Goal: Transaction & Acquisition: Purchase product/service

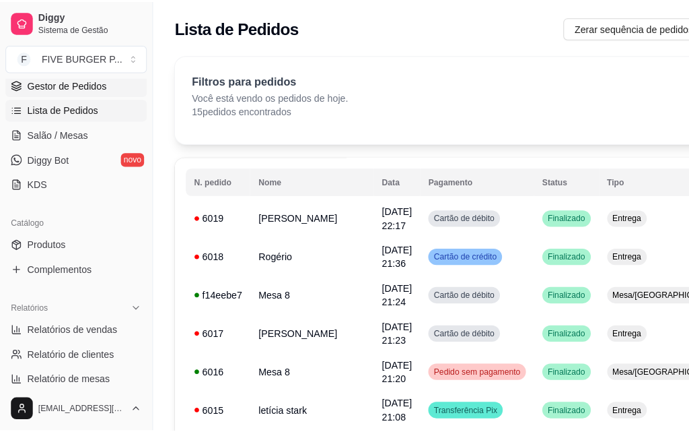
scroll to position [67, 0]
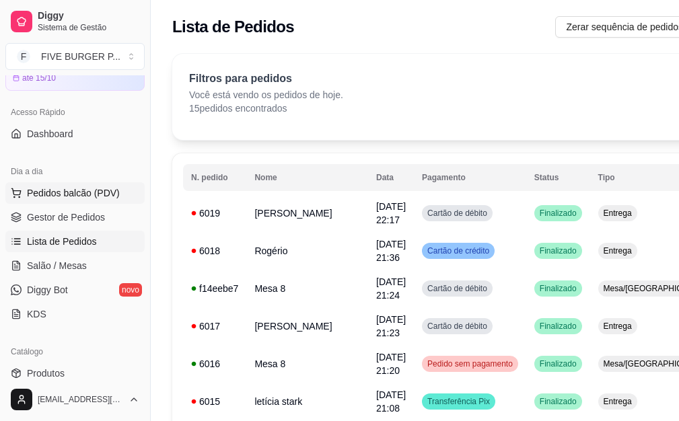
click at [79, 191] on span "Pedidos balcão (PDV)" at bounding box center [73, 193] width 93 height 13
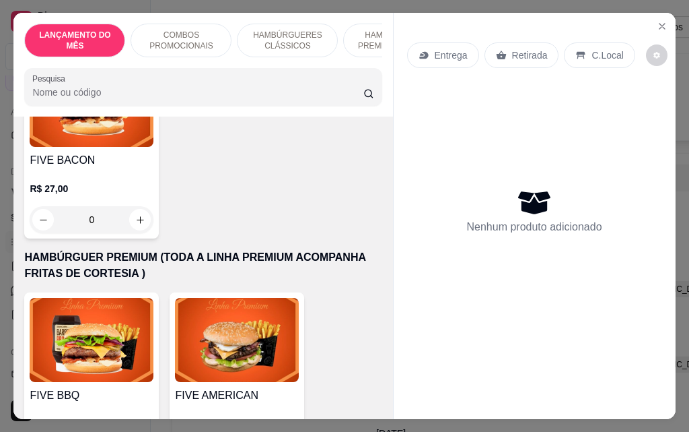
scroll to position [1279, 0]
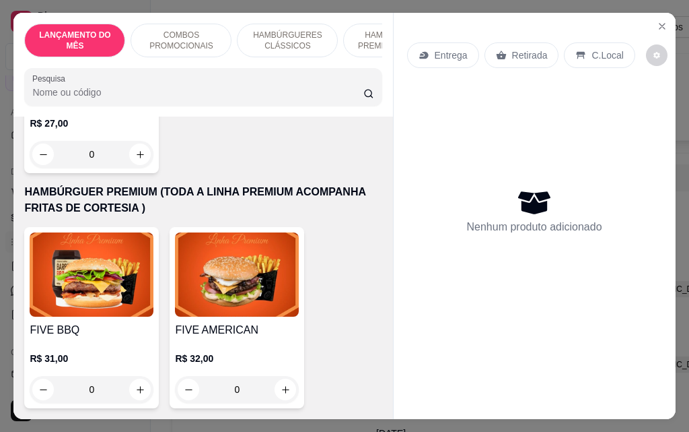
click at [137, 376] on div "0" at bounding box center [92, 389] width 124 height 27
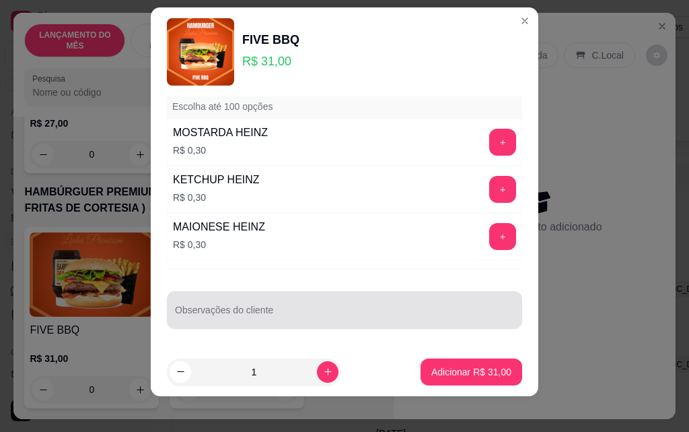
scroll to position [22, 0]
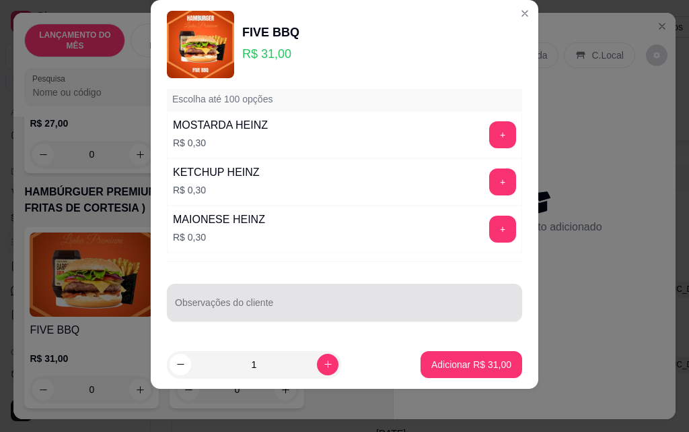
click at [251, 320] on div "Observações do cliente" at bounding box center [344, 302] width 355 height 38
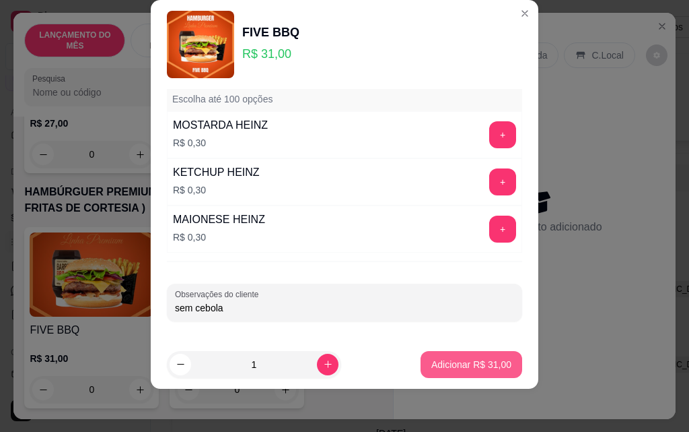
type input "sem cebola"
click at [465, 367] on p "Adicionar R$ 31,00" at bounding box center [472, 364] width 78 height 13
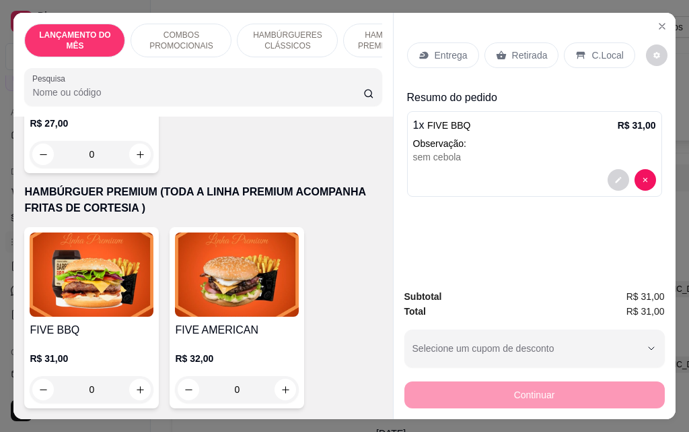
click at [435, 57] on div "Entrega" at bounding box center [443, 55] width 72 height 26
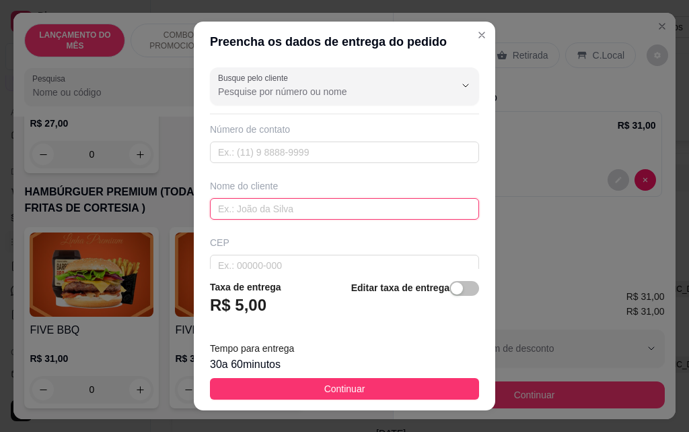
click at [311, 205] on input "text" at bounding box center [344, 209] width 269 height 22
type input "[PERSON_NAME]"
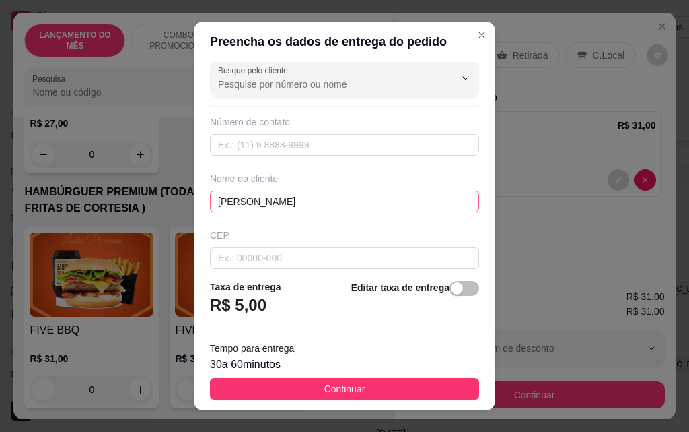
scroll to position [157, 0]
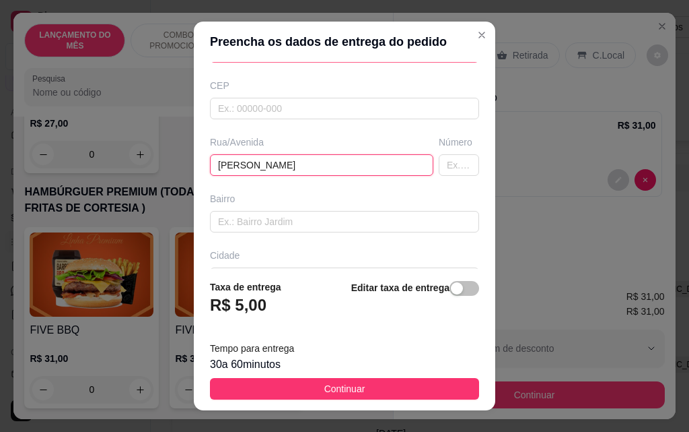
type input "[PERSON_NAME]"
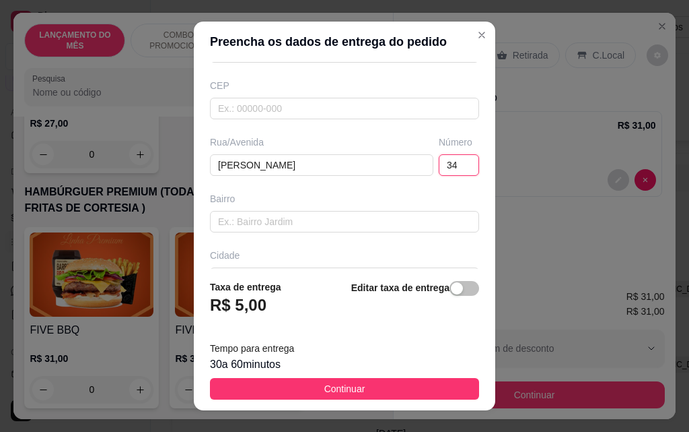
type input "3"
click at [323, 166] on input "[PERSON_NAME]" at bounding box center [322, 165] width 224 height 22
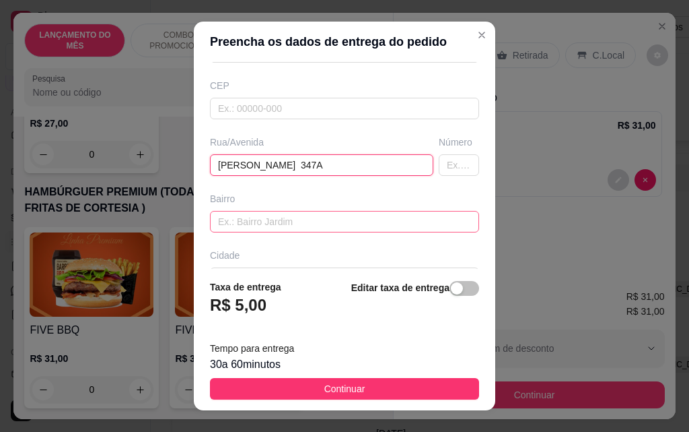
type input "[PERSON_NAME] 347A"
click at [274, 222] on input "text" at bounding box center [344, 222] width 269 height 22
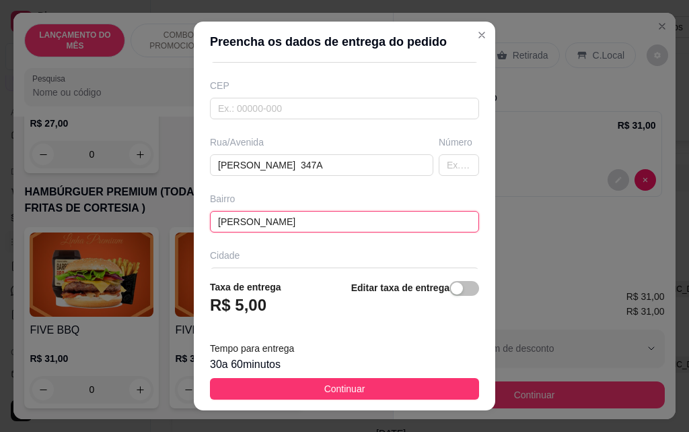
type input "[PERSON_NAME]"
click at [415, 396] on button "Continuar" at bounding box center [344, 389] width 269 height 22
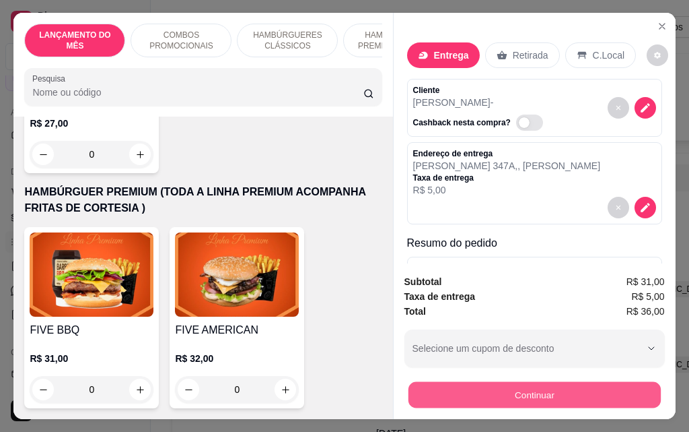
click at [504, 396] on button "Continuar" at bounding box center [534, 394] width 252 height 26
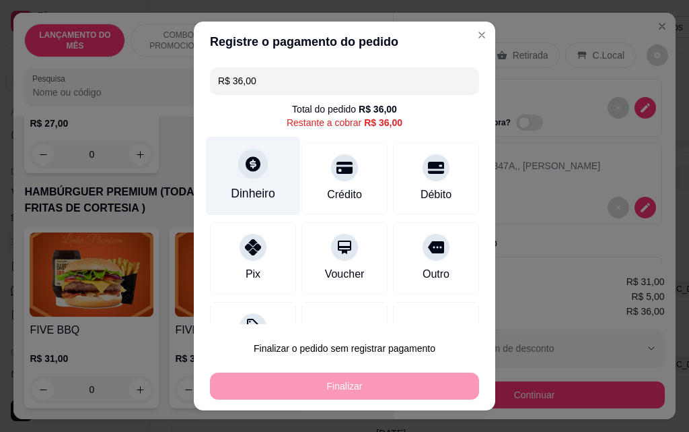
click at [246, 167] on icon at bounding box center [253, 163] width 15 height 15
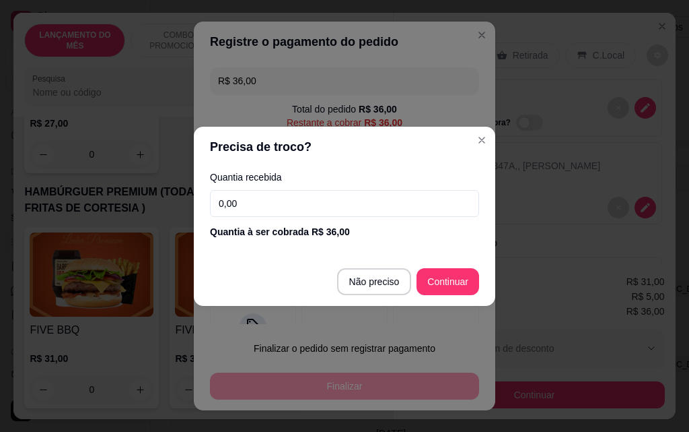
click at [316, 209] on input "0,00" at bounding box center [344, 203] width 269 height 27
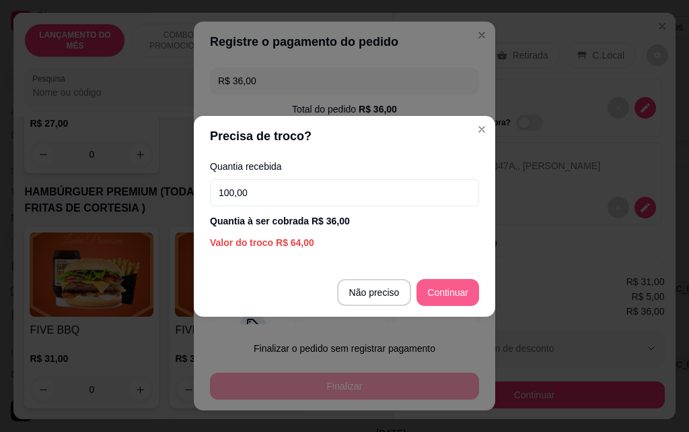
type input "100,00"
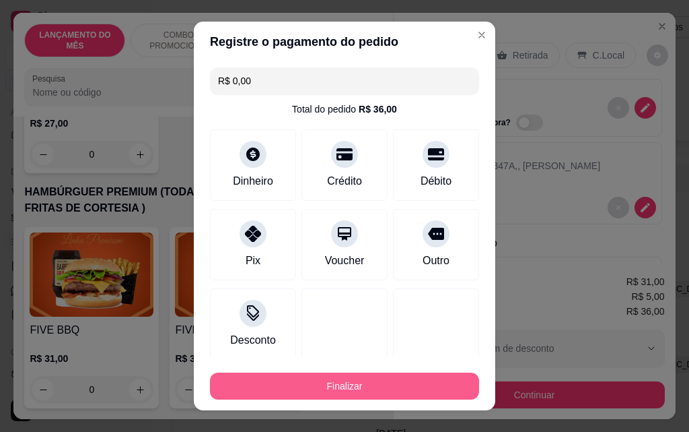
click at [407, 381] on button "Finalizar" at bounding box center [344, 385] width 269 height 27
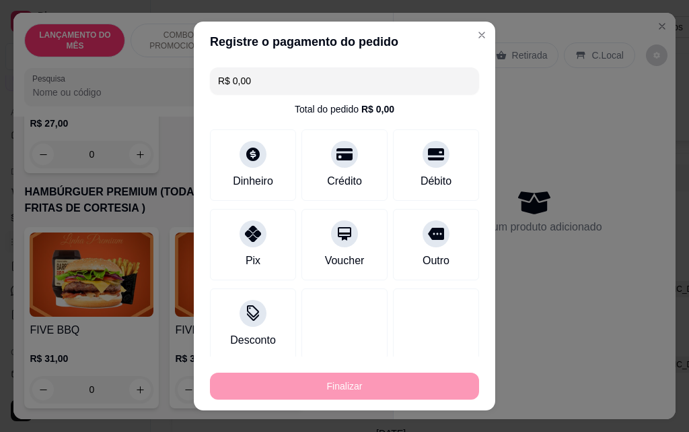
type input "-R$ 36,00"
